Goal: Ask a question

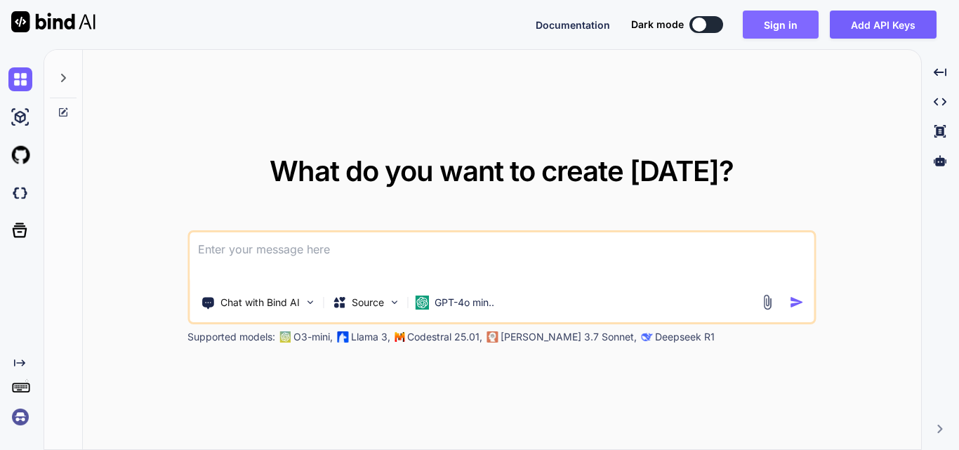
click at [774, 31] on button "Sign in" at bounding box center [781, 25] width 76 height 28
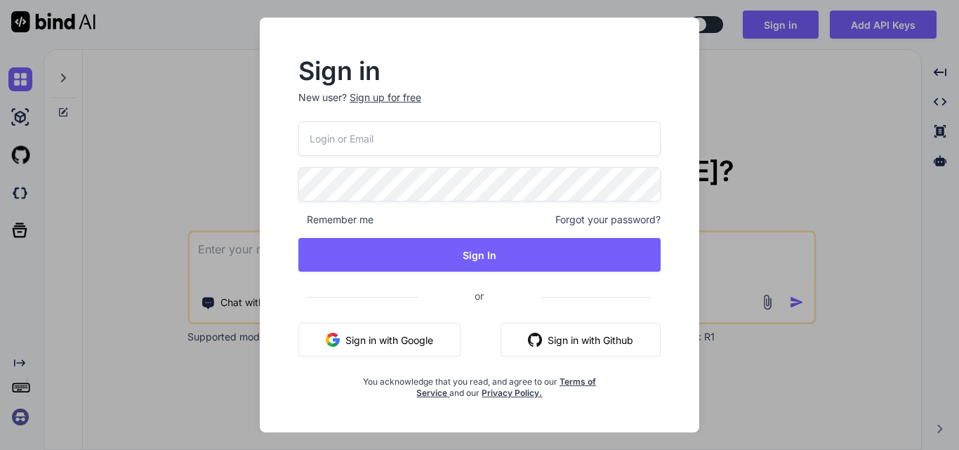
click at [355, 138] on input "email" at bounding box center [479, 138] width 362 height 34
drag, startPoint x: 453, startPoint y: 135, endPoint x: 264, endPoint y: 124, distance: 189.2
click at [264, 124] on div "Sign in New user? Sign up for free [EMAIL_ADDRESS][DOMAIN_NAME] Remember me For…" at bounding box center [480, 225] width 440 height 415
type input "[EMAIL_ADDRESS][DOMAIN_NAME]"
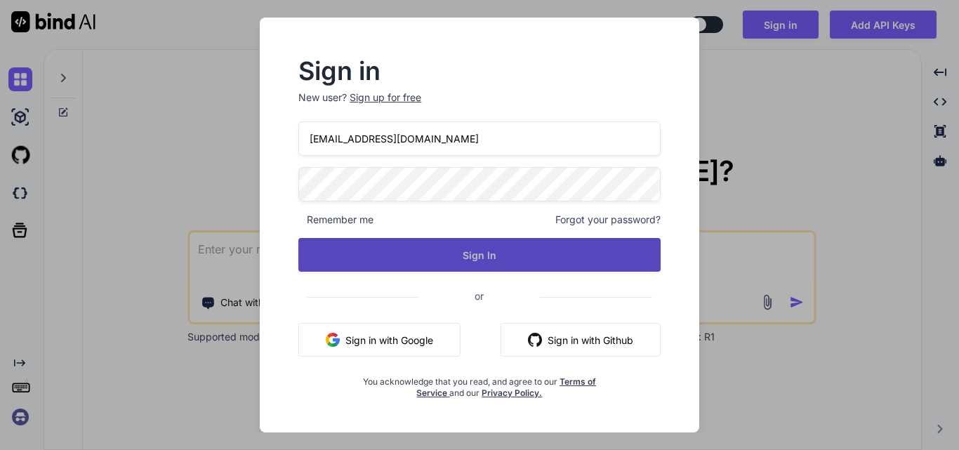
click at [404, 255] on button "Sign In" at bounding box center [479, 255] width 362 height 34
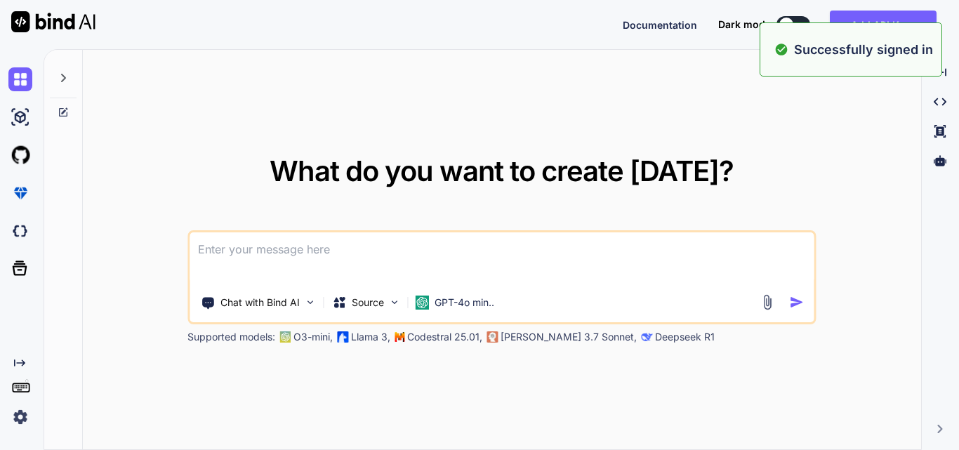
type textarea "x"
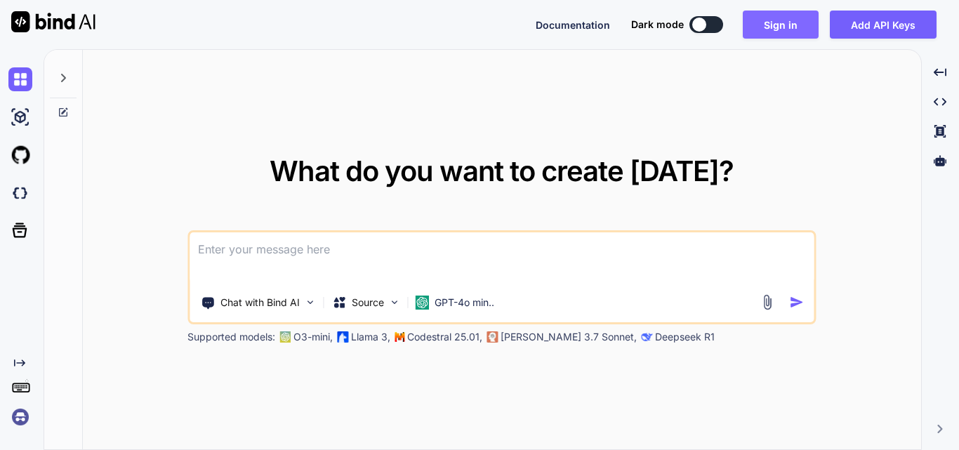
click at [757, 19] on button "Sign in" at bounding box center [781, 25] width 76 height 28
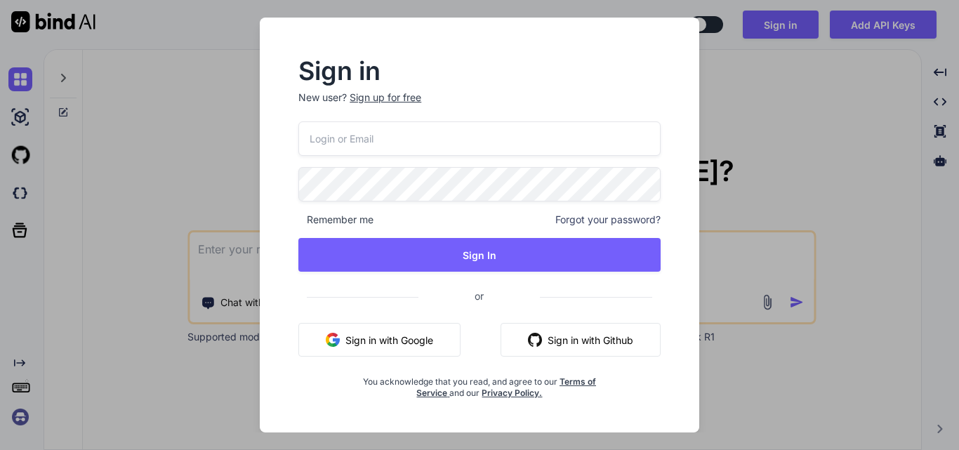
click at [416, 139] on input "email" at bounding box center [479, 138] width 362 height 34
paste input "[EMAIL_ADDRESS][DOMAIN_NAME]"
type input "[EMAIL_ADDRESS][DOMAIN_NAME]"
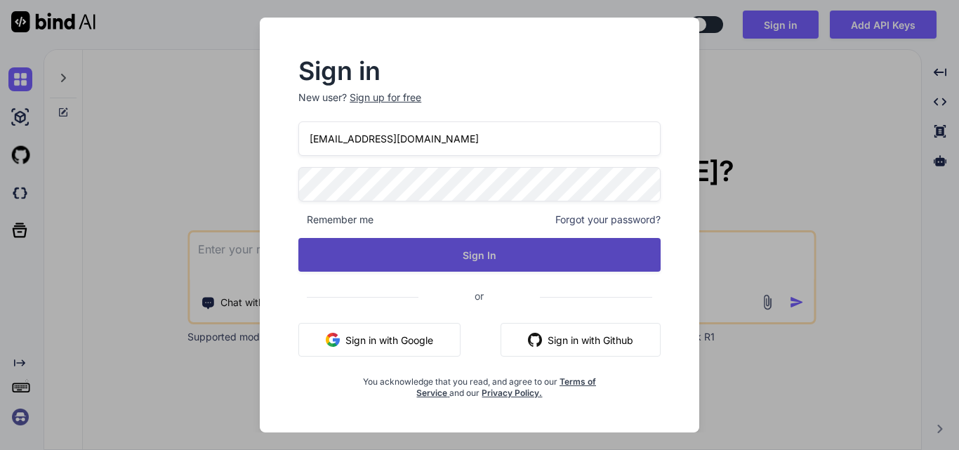
click at [454, 256] on button "Sign In" at bounding box center [479, 255] width 362 height 34
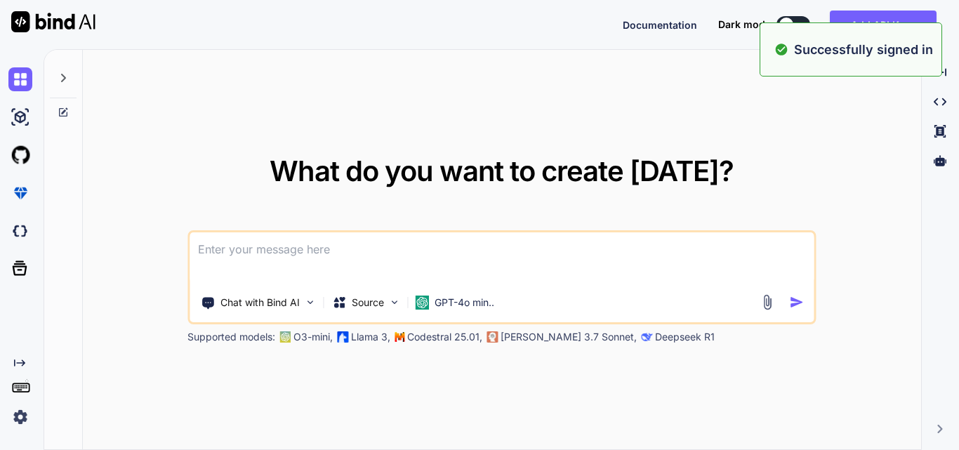
type textarea "x"
click at [632, 86] on div "What do you want to create [DATE]? Chat with Bind AI Source GPT-4o min.. Suppor…" at bounding box center [502, 250] width 838 height 401
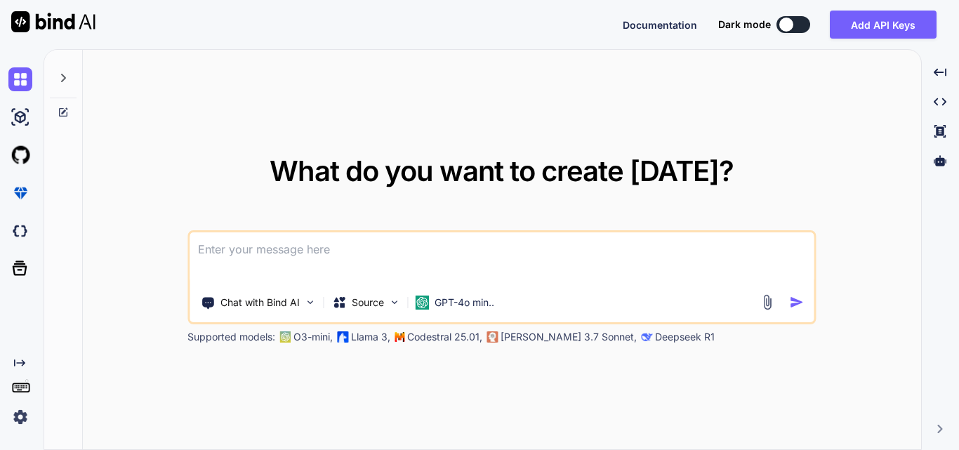
click at [254, 253] on textarea at bounding box center [502, 258] width 624 height 52
paste textarea "public async Task<CustomResponse> Merchantregistration(MerchantVM _registerVM) …"
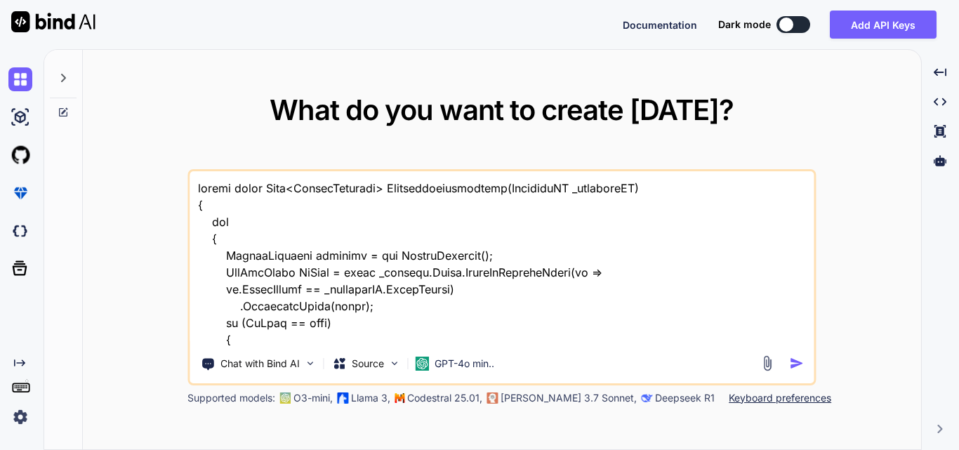
scroll to position [7399, 0]
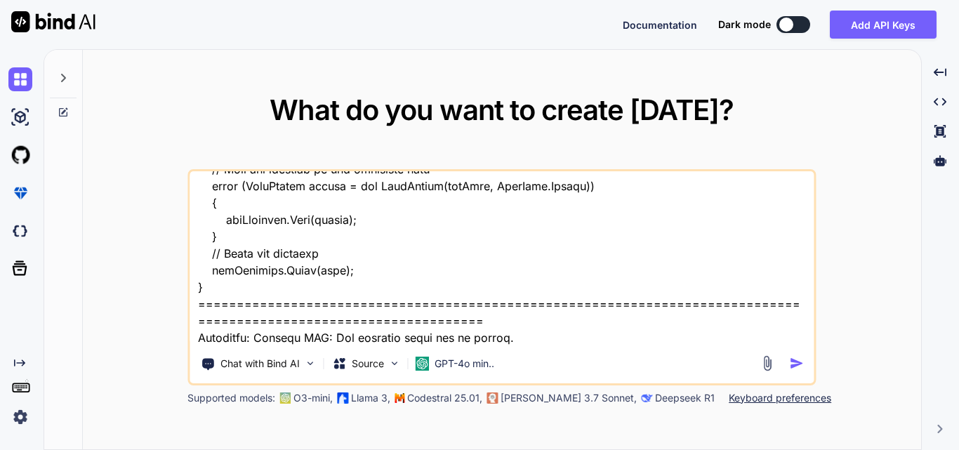
type textarea "public async Task<CustomResponse> Merchantregistration(MerchantVM _registerVM) …"
click at [798, 362] on img "button" at bounding box center [796, 363] width 15 height 15
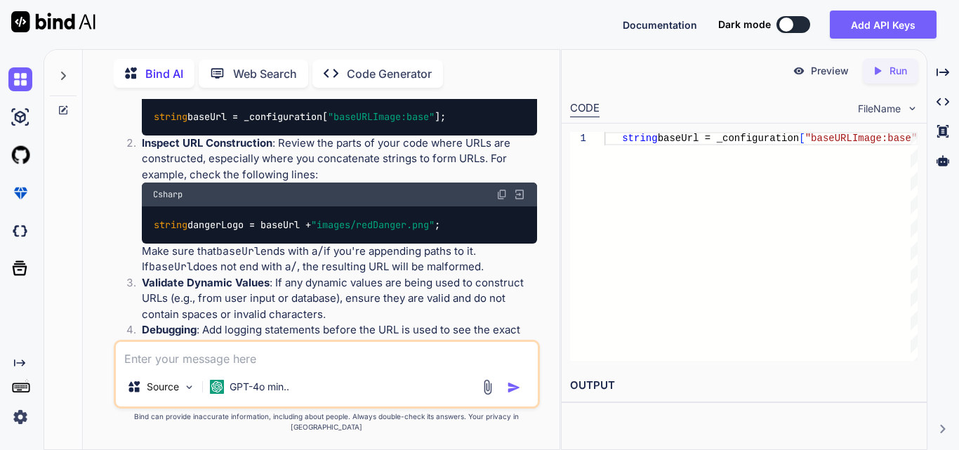
scroll to position [4854, 0]
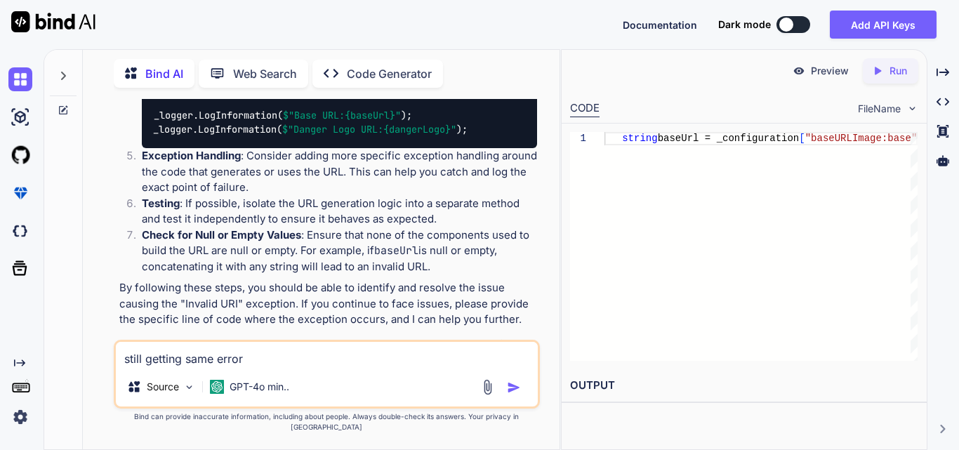
type textarea "still getting same error"
click at [513, 395] on img "button" at bounding box center [514, 388] width 14 height 14
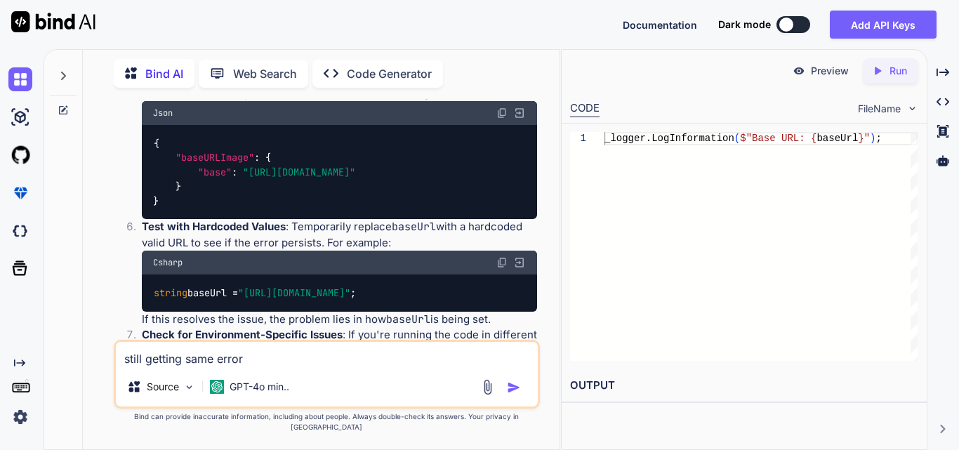
scroll to position [5910, 0]
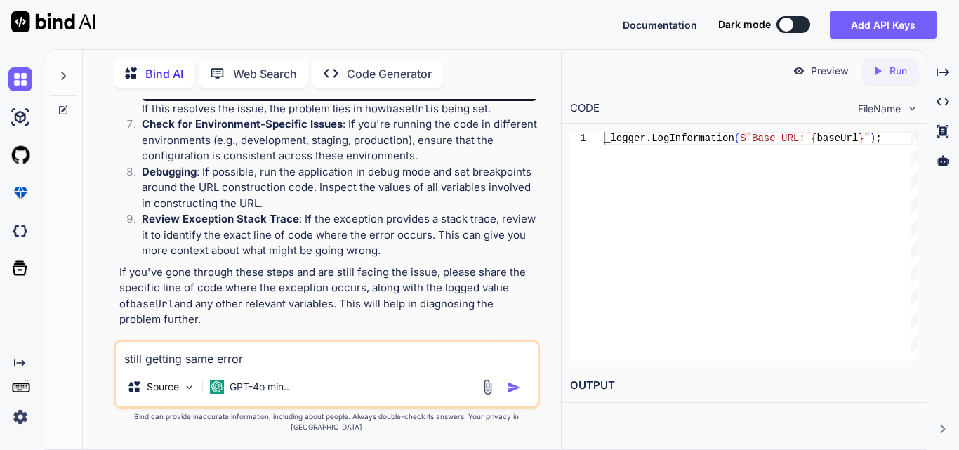
click at [206, 362] on textarea "still getting same error" at bounding box center [327, 354] width 422 height 25
paste textarea "PdfDocument pdfDocument = converter.Convert(htmlContent);"
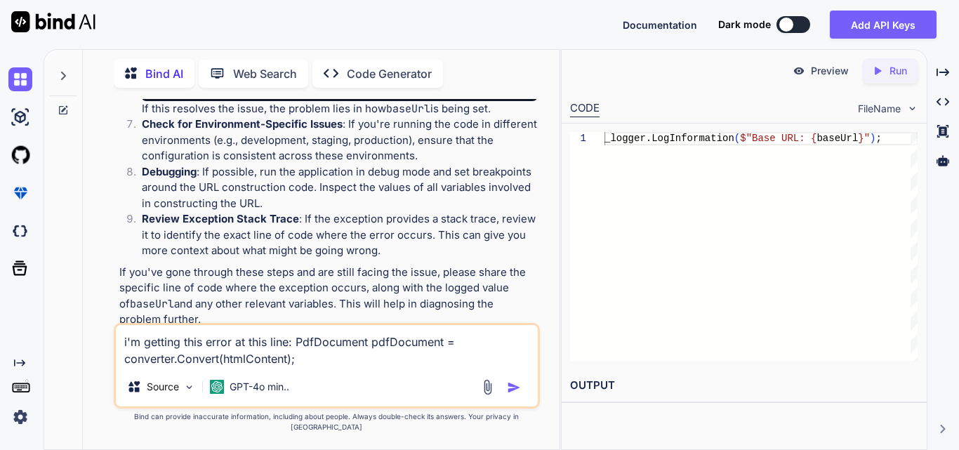
type textarea "i'm getting this error at this line: PdfDocument pdfDocument = converter.Conver…"
click at [516, 395] on img "button" at bounding box center [514, 388] width 14 height 14
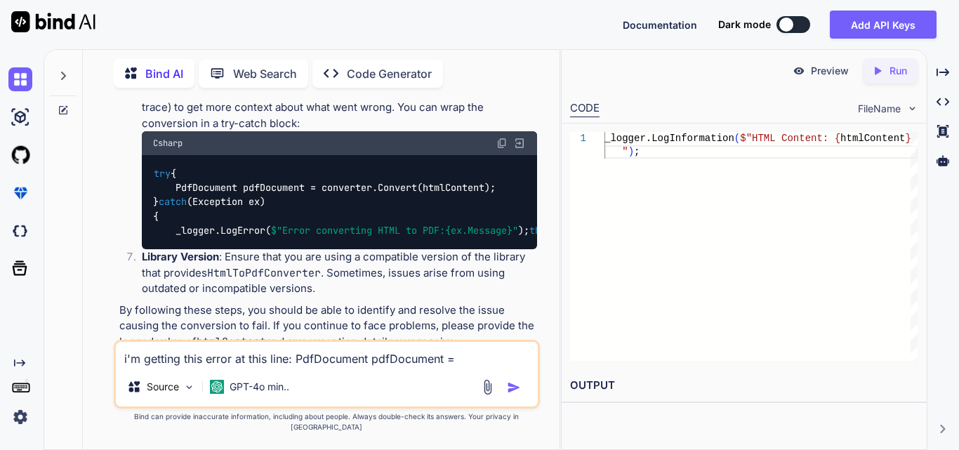
scroll to position [6994, 0]
